Goal: Information Seeking & Learning: Learn about a topic

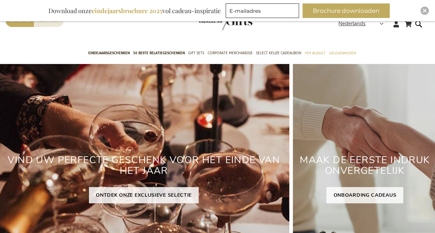
scroll to position [39, 0]
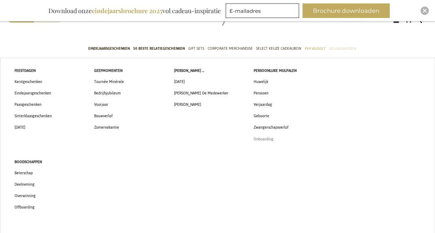
click at [263, 139] on span "Onboarding" at bounding box center [264, 139] width 20 height 7
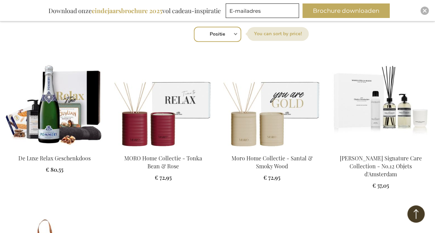
scroll to position [253, 0]
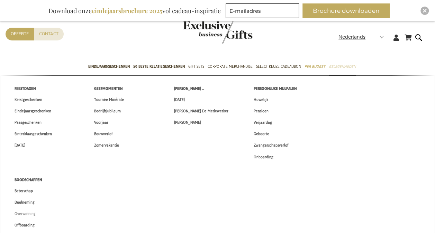
click at [31, 214] on span "Overwinning" at bounding box center [25, 214] width 21 height 7
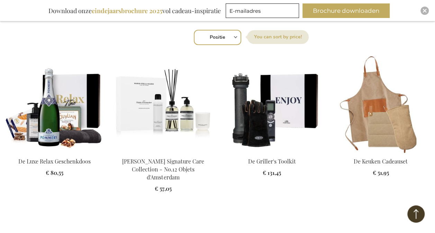
scroll to position [247, 0]
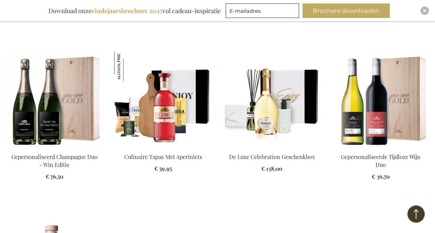
scroll to position [977, 0]
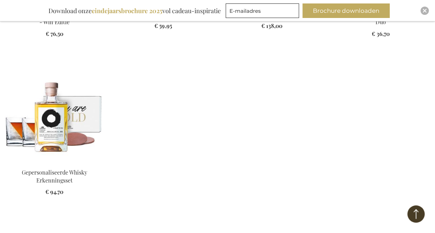
scroll to position [1040, 0]
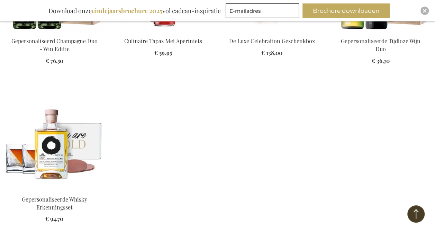
scroll to position [1028, 0]
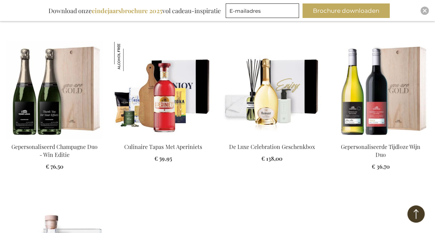
scroll to position [893, 0]
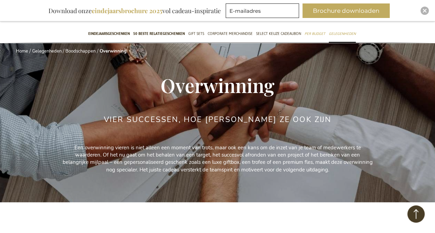
scroll to position [6, 0]
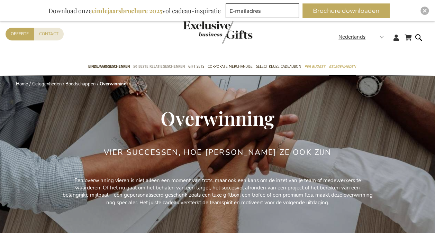
click at [161, 67] on span "50 beste relatiegeschenken" at bounding box center [159, 66] width 52 height 7
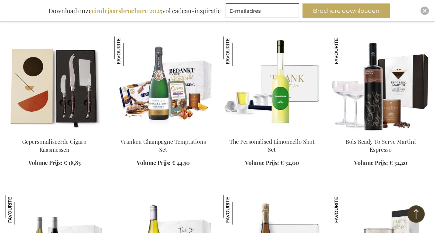
scroll to position [433, 0]
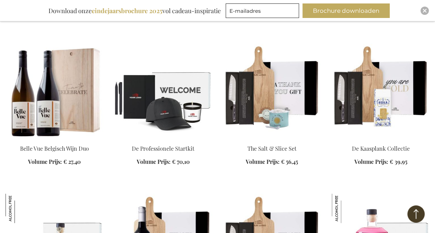
scroll to position [1518, 0]
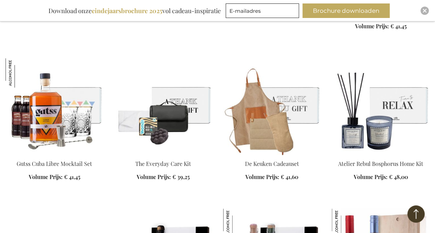
scroll to position [1863, 0]
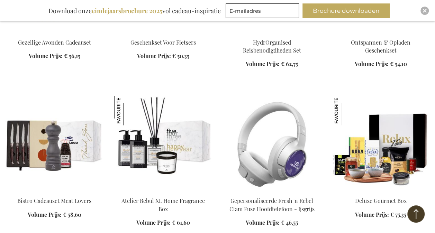
scroll to position [3058, 0]
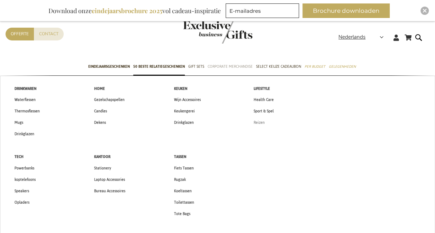
click at [258, 122] on span "Reizen" at bounding box center [259, 122] width 11 height 7
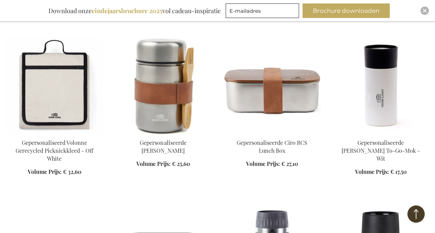
scroll to position [441, 0]
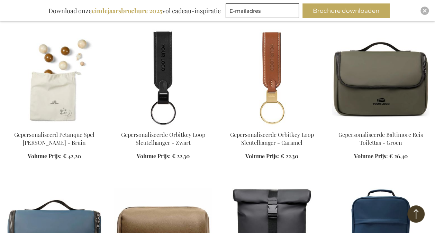
scroll to position [919, 0]
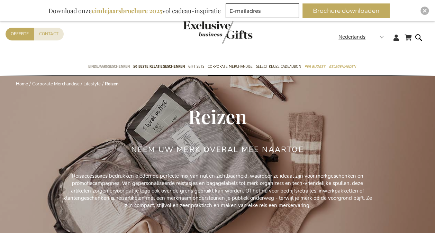
click at [119, 67] on span "Eindejaarsgeschenken" at bounding box center [109, 66] width 42 height 7
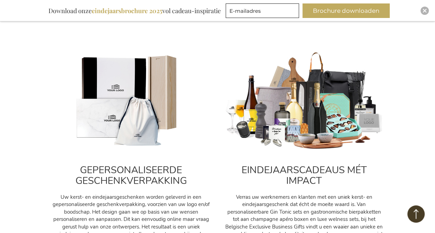
scroll to position [258, 0]
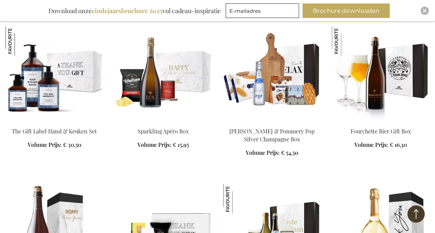
scroll to position [1298, 0]
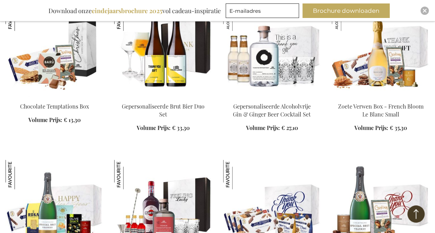
scroll to position [1796, 0]
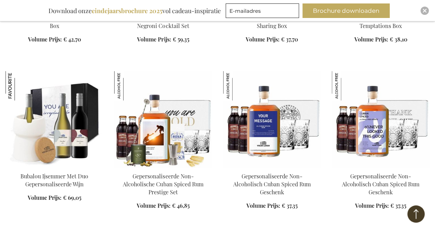
scroll to position [2090, 0]
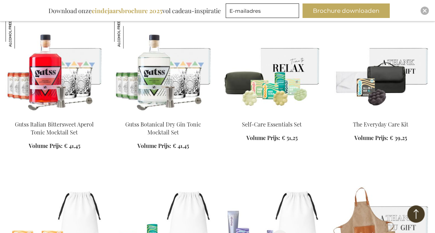
scroll to position [3246, 0]
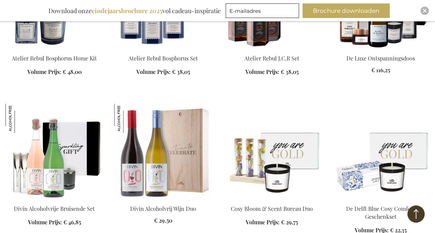
scroll to position [3608, 0]
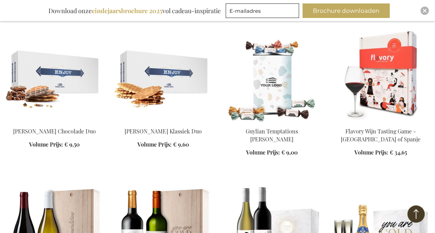
scroll to position [4669, 0]
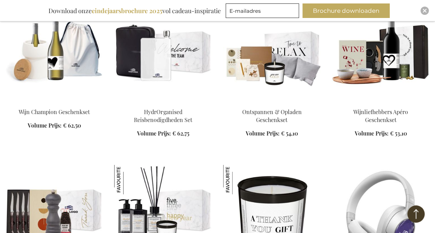
scroll to position [5119, 0]
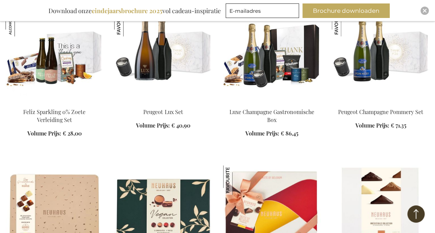
scroll to position [5609, 0]
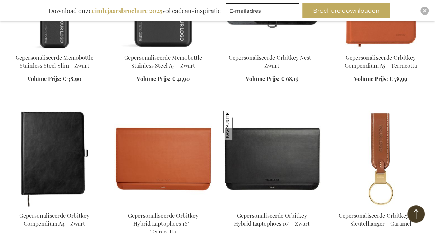
scroll to position [6158, 0]
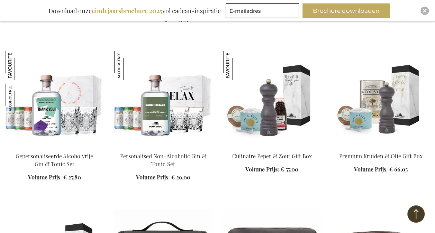
scroll to position [6556, 0]
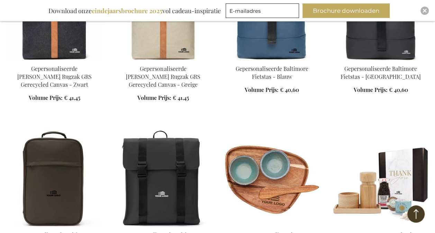
scroll to position [6953, 0]
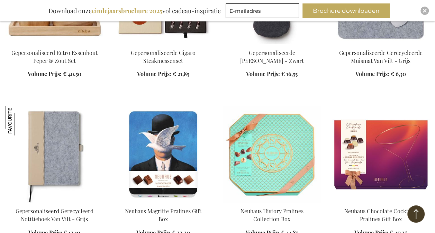
scroll to position [7285, 0]
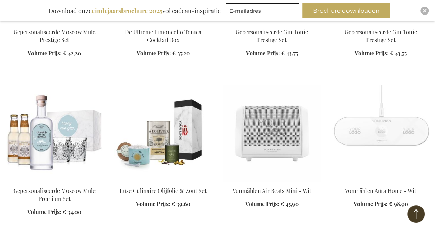
scroll to position [8421, 0]
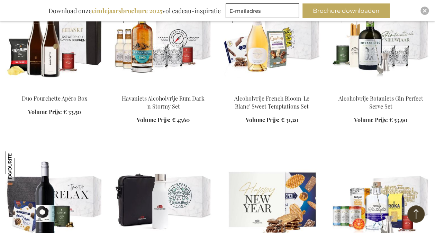
scroll to position [9007, 0]
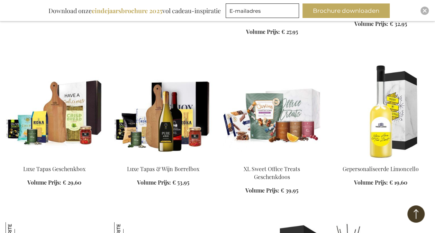
scroll to position [9922, 0]
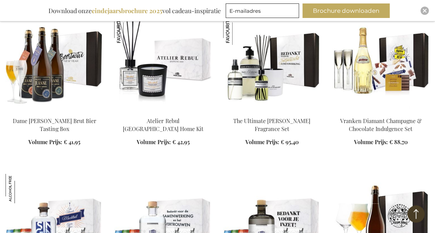
scroll to position [10447, 0]
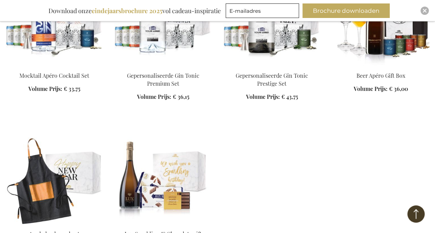
scroll to position [10650, 0]
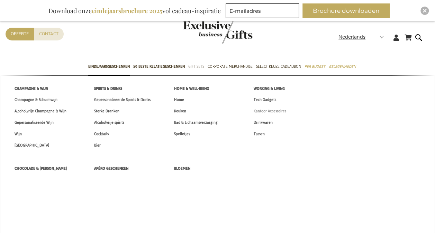
click at [269, 109] on span "Kantoor Accessoires" at bounding box center [270, 111] width 33 height 7
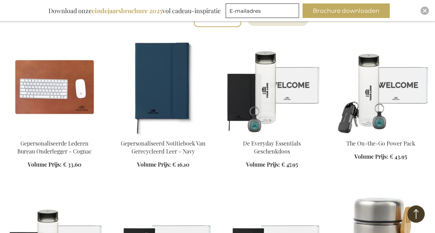
scroll to position [264, 0]
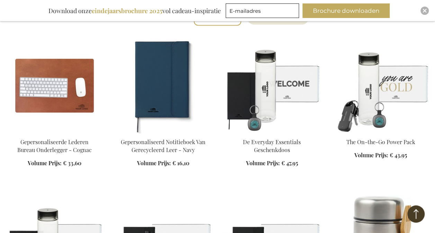
click at [379, 112] on img at bounding box center [381, 85] width 98 height 97
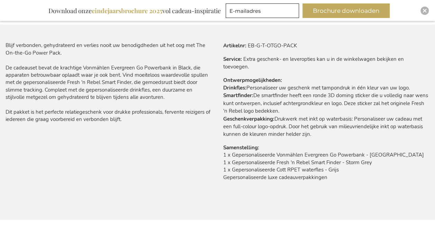
scroll to position [421, 0]
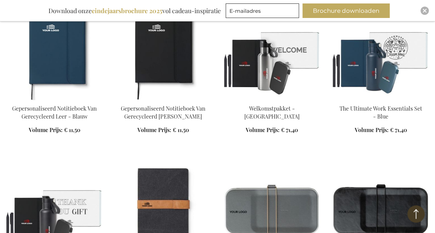
scroll to position [620, 0]
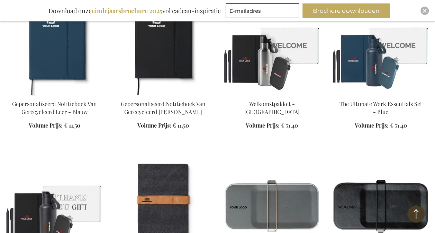
click at [389, 55] on img at bounding box center [381, 47] width 98 height 97
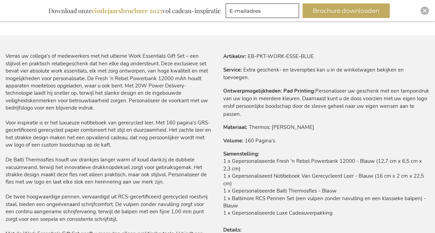
scroll to position [412, 0]
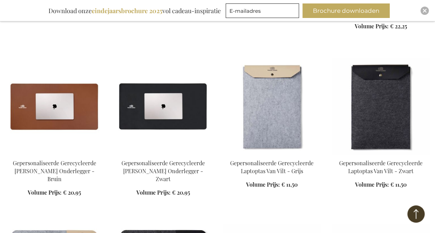
scroll to position [1380, 0]
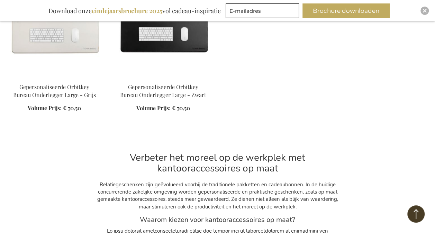
scroll to position [145, 0]
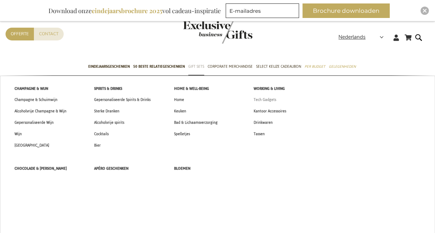
click at [272, 101] on span "Tech Gadgets" at bounding box center [265, 99] width 23 height 7
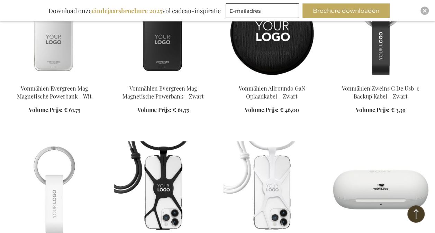
scroll to position [662, 0]
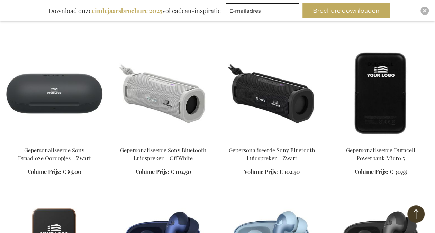
scroll to position [892, 0]
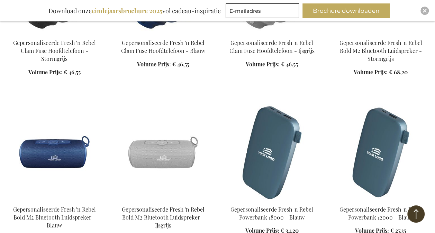
scroll to position [1487, 0]
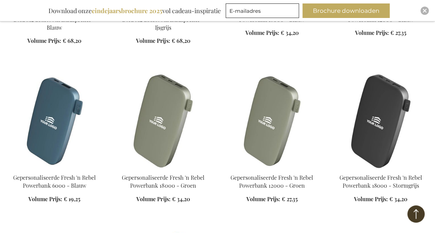
scroll to position [1907, 0]
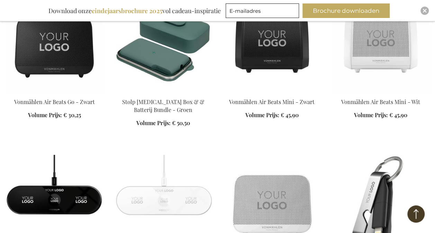
scroll to position [2034, 0]
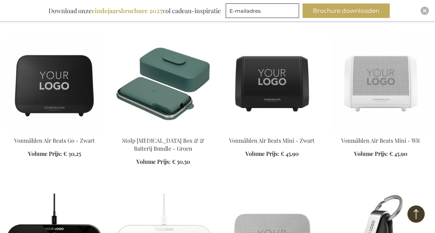
scroll to position [2080, 0]
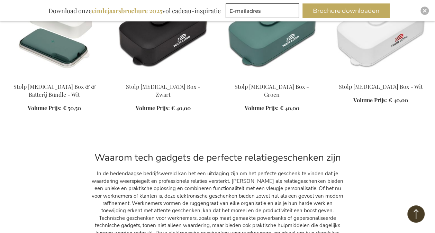
scroll to position [2571, 0]
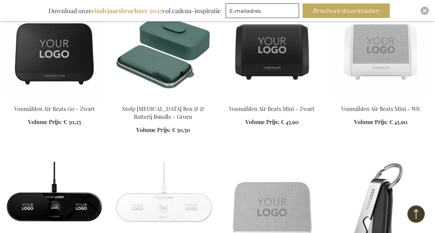
scroll to position [2059, 0]
